Goal: Information Seeking & Learning: Learn about a topic

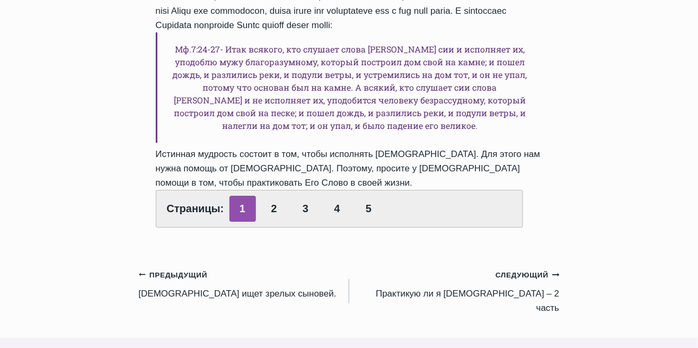
scroll to position [940, 0]
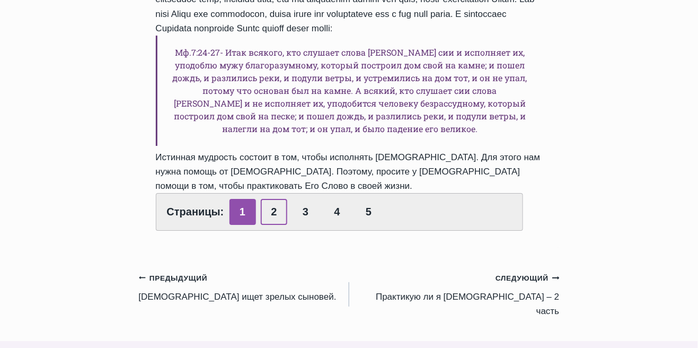
click at [284, 218] on link "2" at bounding box center [274, 212] width 27 height 26
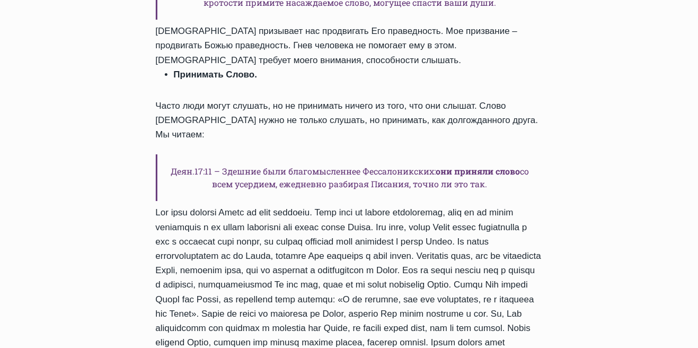
scroll to position [968, 0]
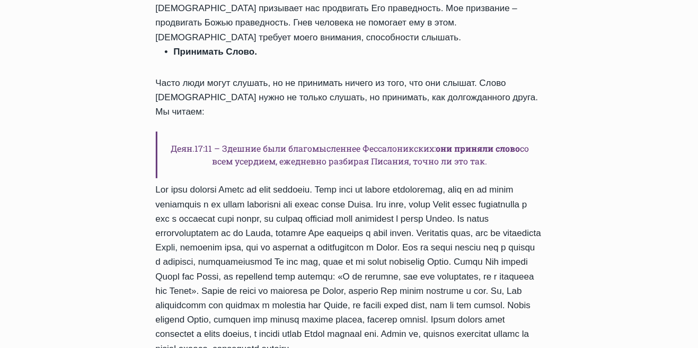
scroll to position [1019, 0]
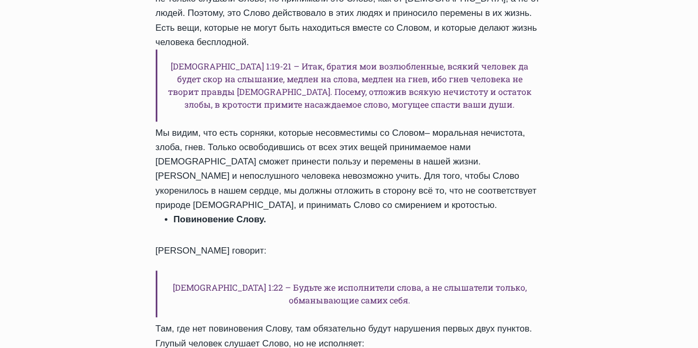
scroll to position [549, 0]
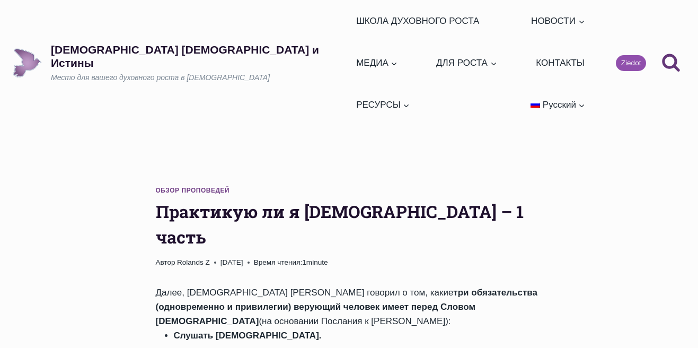
scroll to position [238, 0]
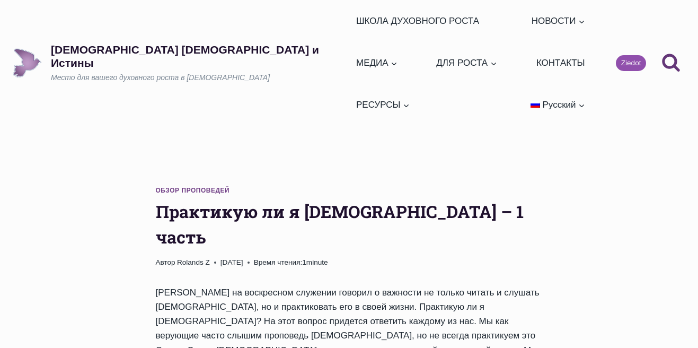
scroll to position [395, 0]
